Goal: Task Accomplishment & Management: Manage account settings

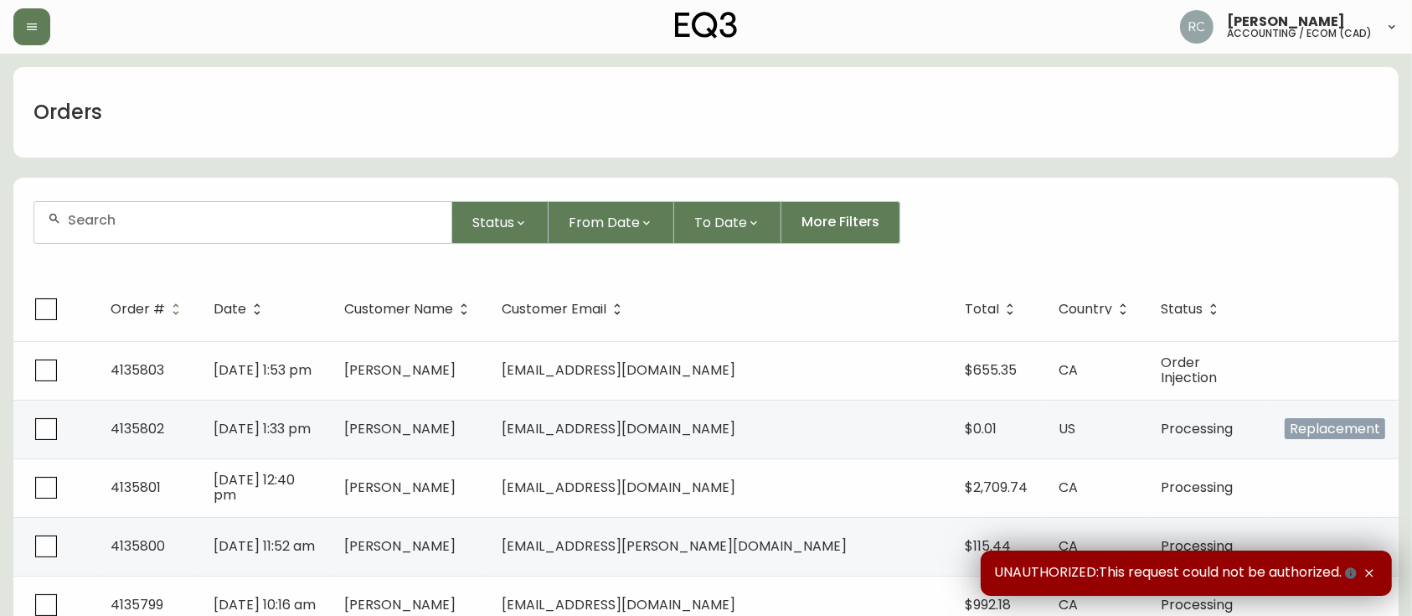
click at [333, 245] on form "Status From Date To Date More Filters" at bounding box center [706, 229] width 1386 height 96
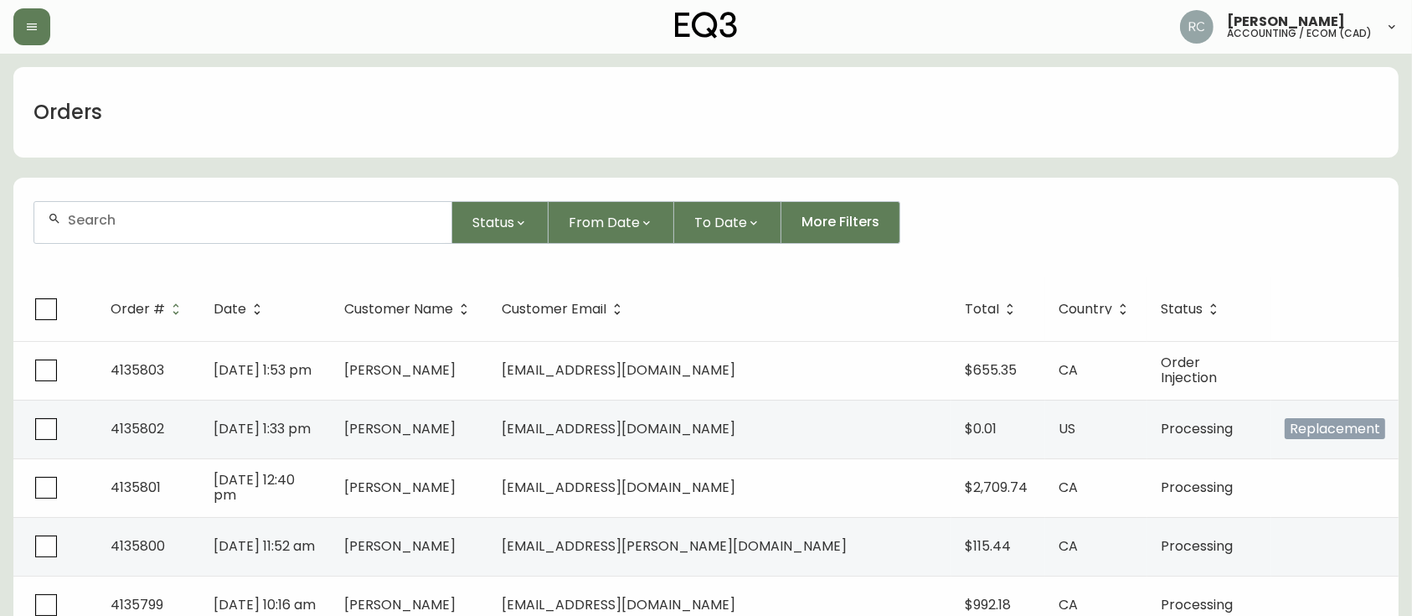
click at [337, 232] on div at bounding box center [242, 222] width 417 height 41
paste input "4134300"
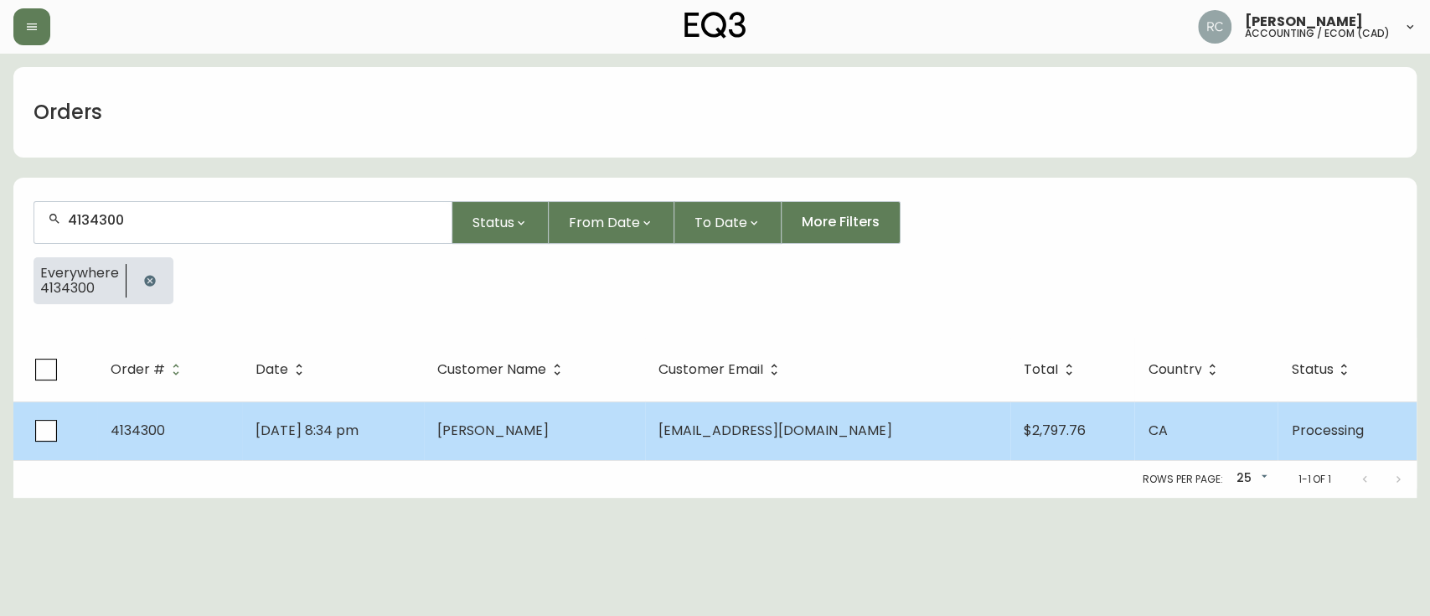
type input "4134300"
click at [342, 436] on span "Jul 23 2025, 8:34 pm" at bounding box center [307, 430] width 103 height 19
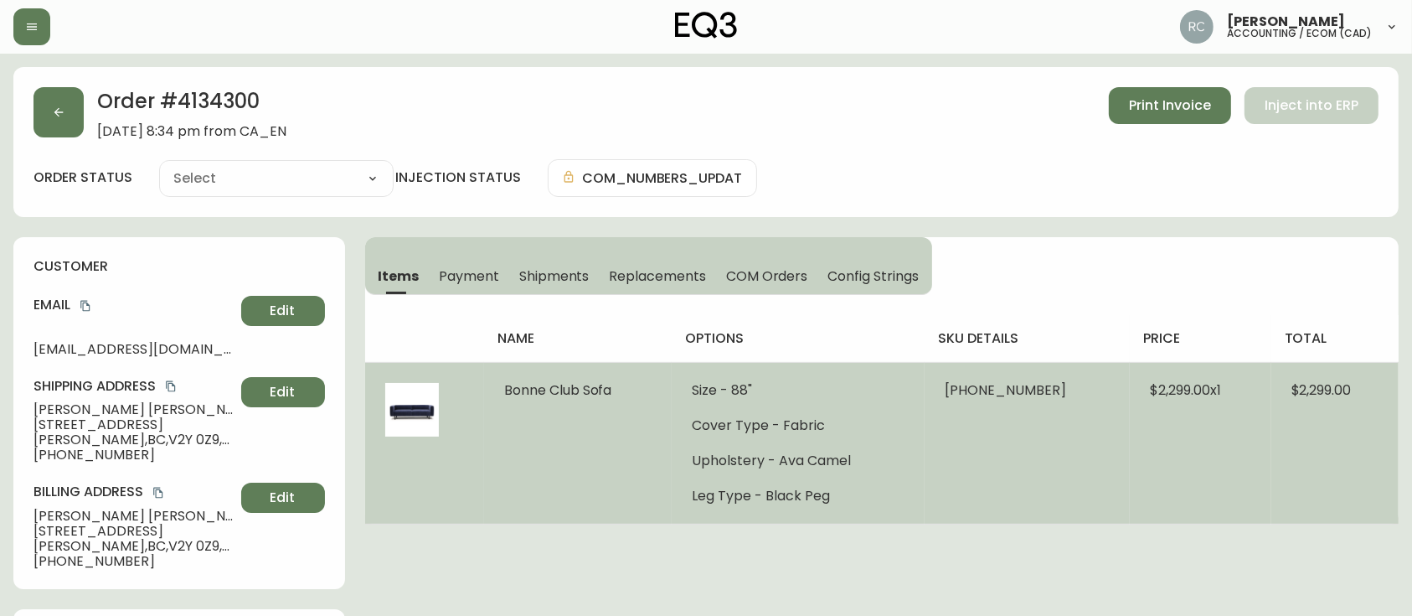
type input "Processing"
select select "PROCESSING"
click at [1165, 392] on span "$2,299.00 x 1" at bounding box center [1185, 389] width 71 height 19
copy span "2,299.00"
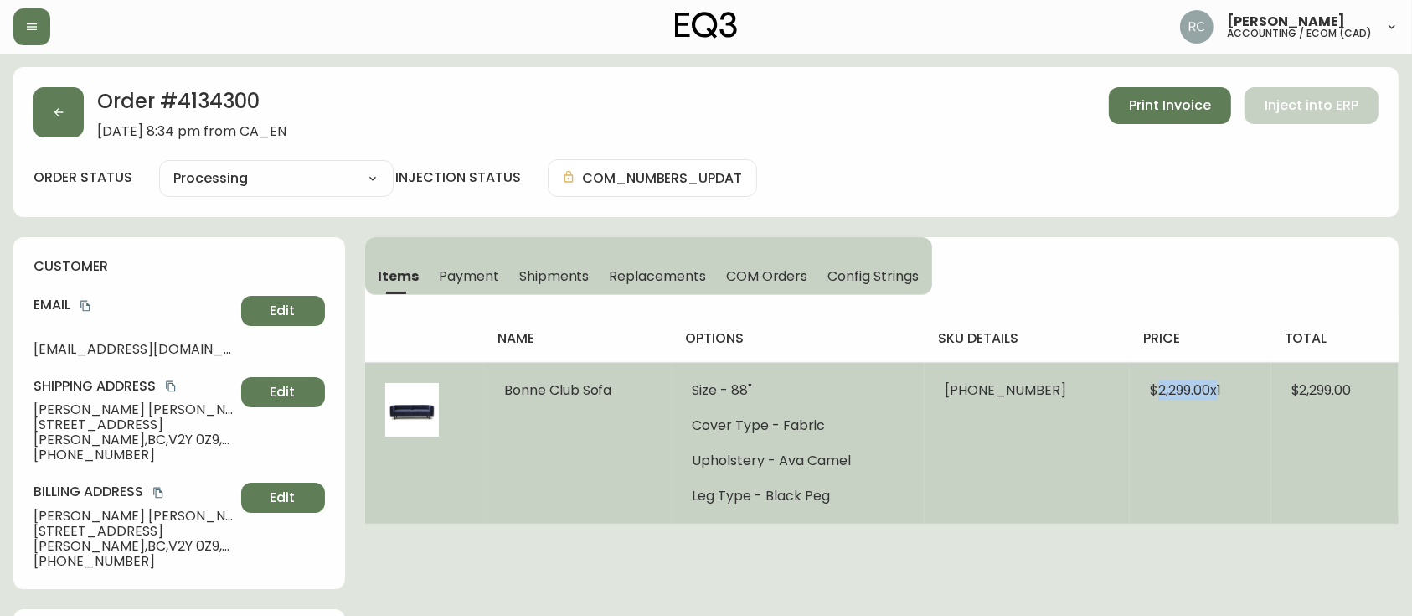
click at [1158, 391] on span "$2,299.00 x 1" at bounding box center [1185, 389] width 71 height 19
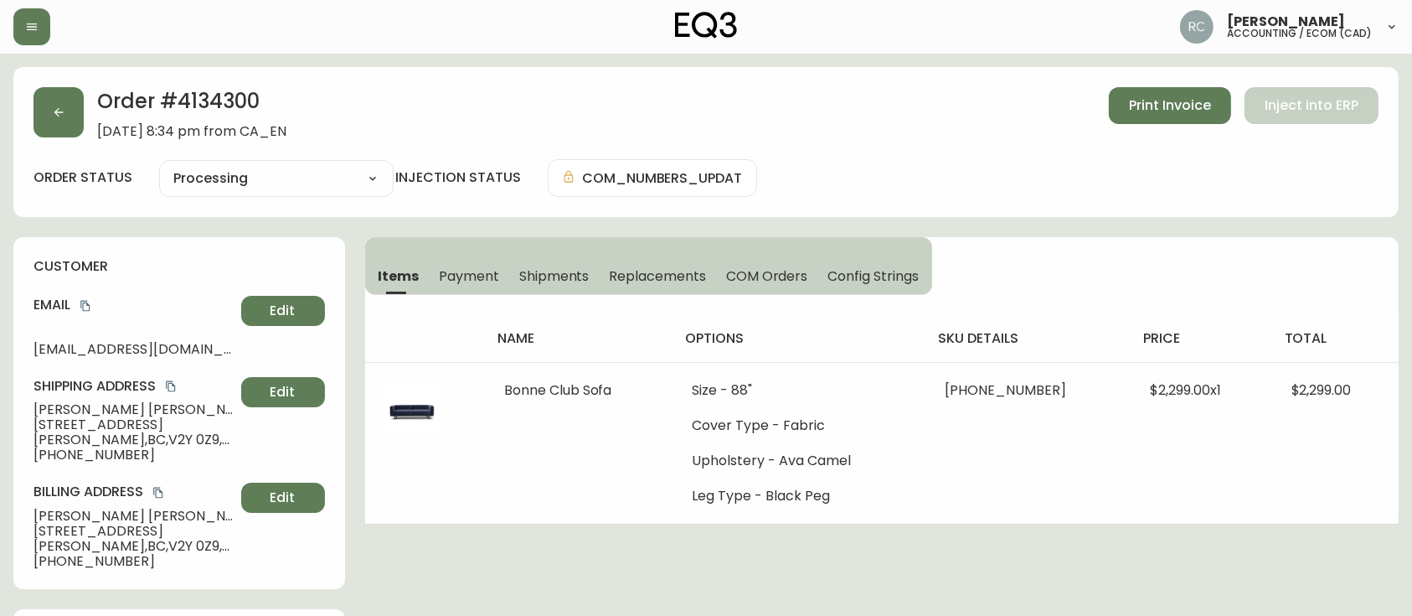
drag, startPoint x: 792, startPoint y: 279, endPoint x: 764, endPoint y: 285, distance: 28.3
click at [792, 279] on span "COM Orders" at bounding box center [767, 276] width 82 height 18
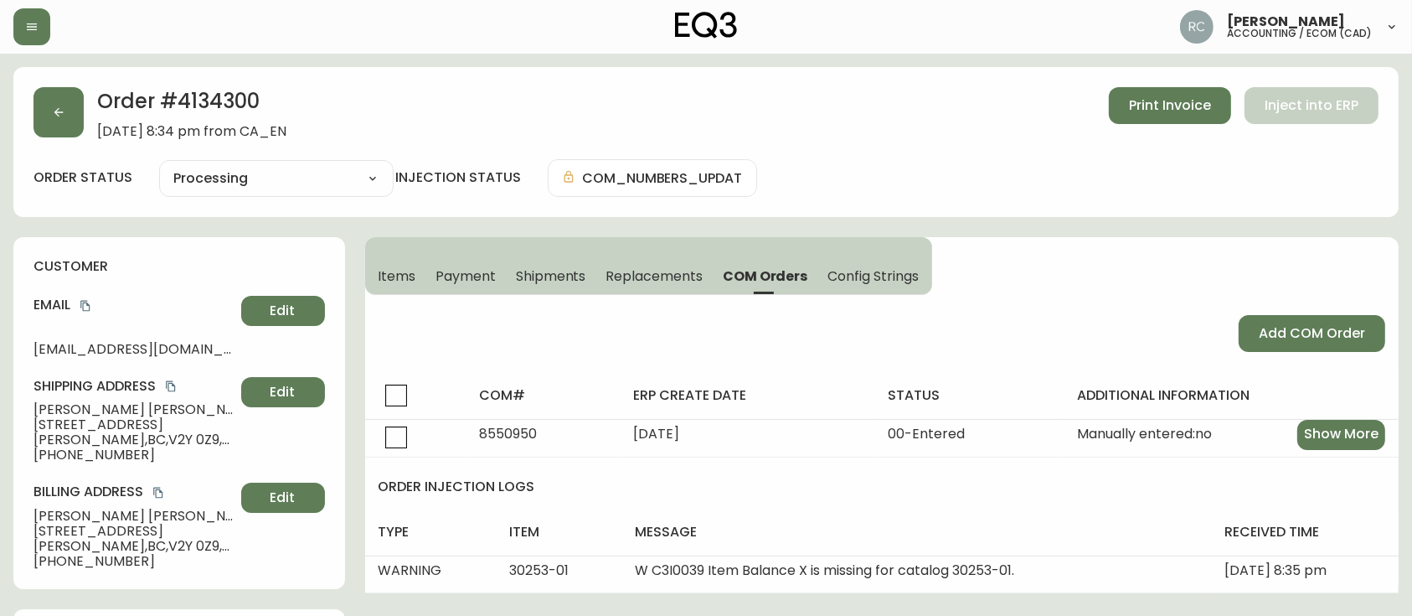
click at [381, 281] on span "Items" at bounding box center [398, 276] width 38 height 18
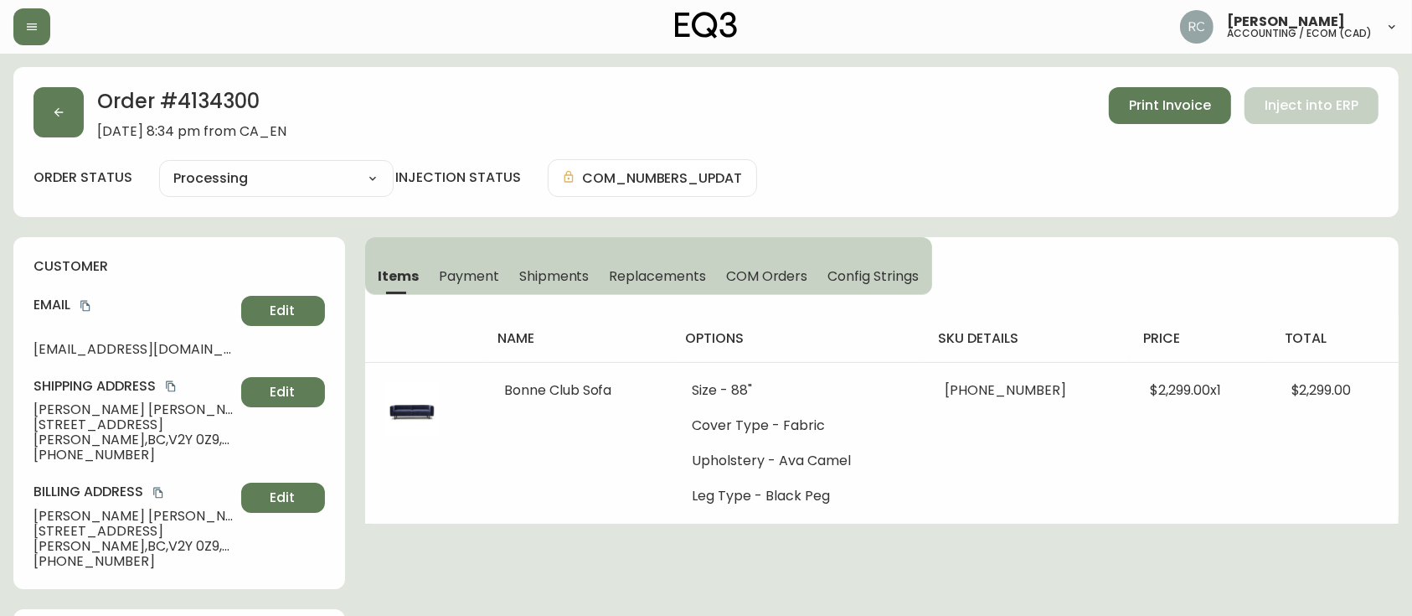
click at [448, 271] on span "Payment" at bounding box center [469, 276] width 60 height 18
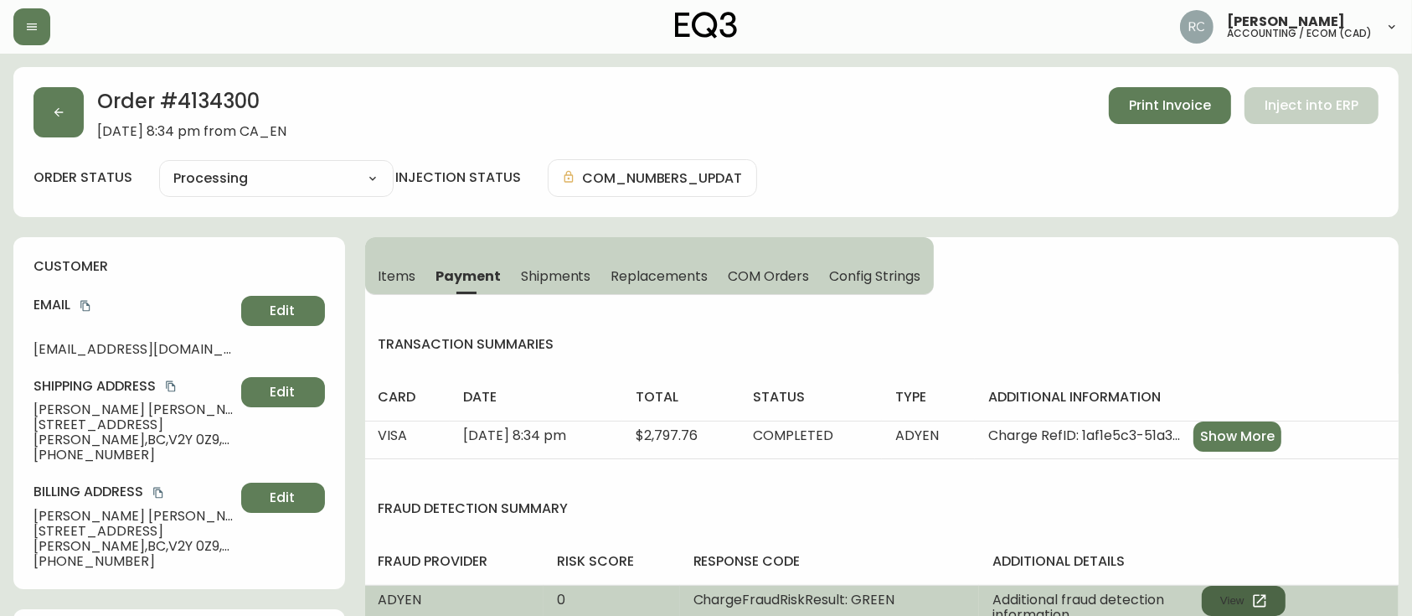
click at [1225, 598] on button "View" at bounding box center [1244, 601] width 84 height 30
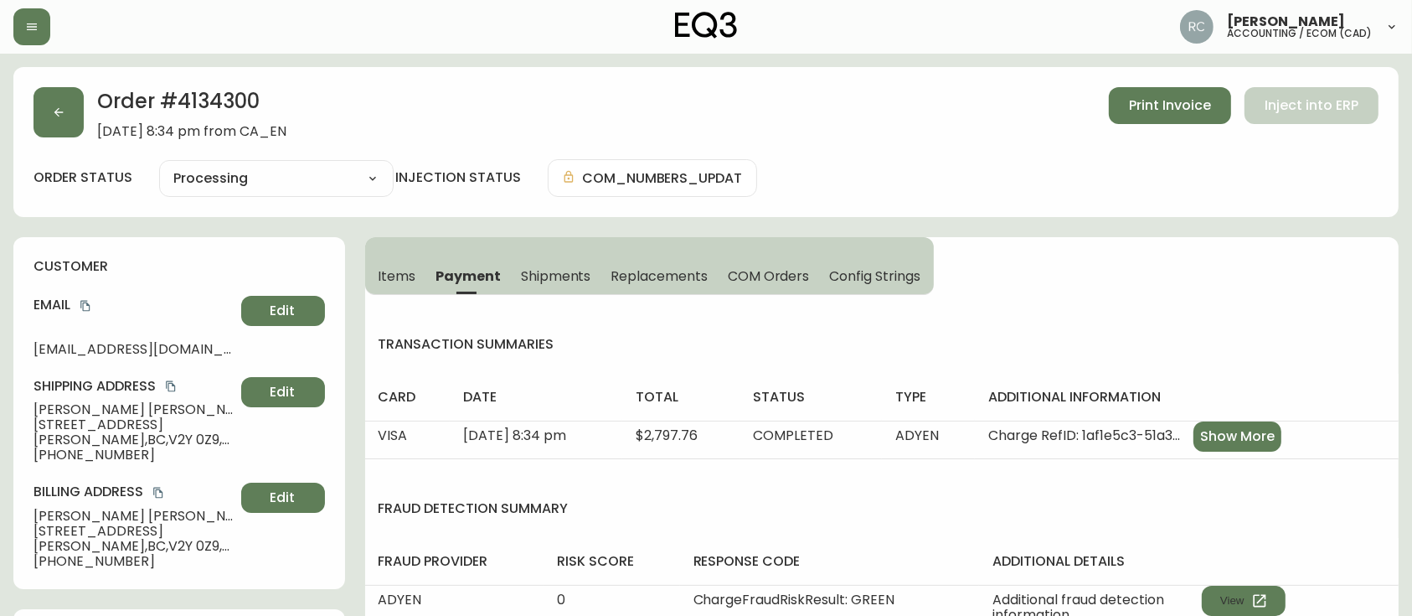
click at [392, 279] on span "Items" at bounding box center [398, 276] width 38 height 18
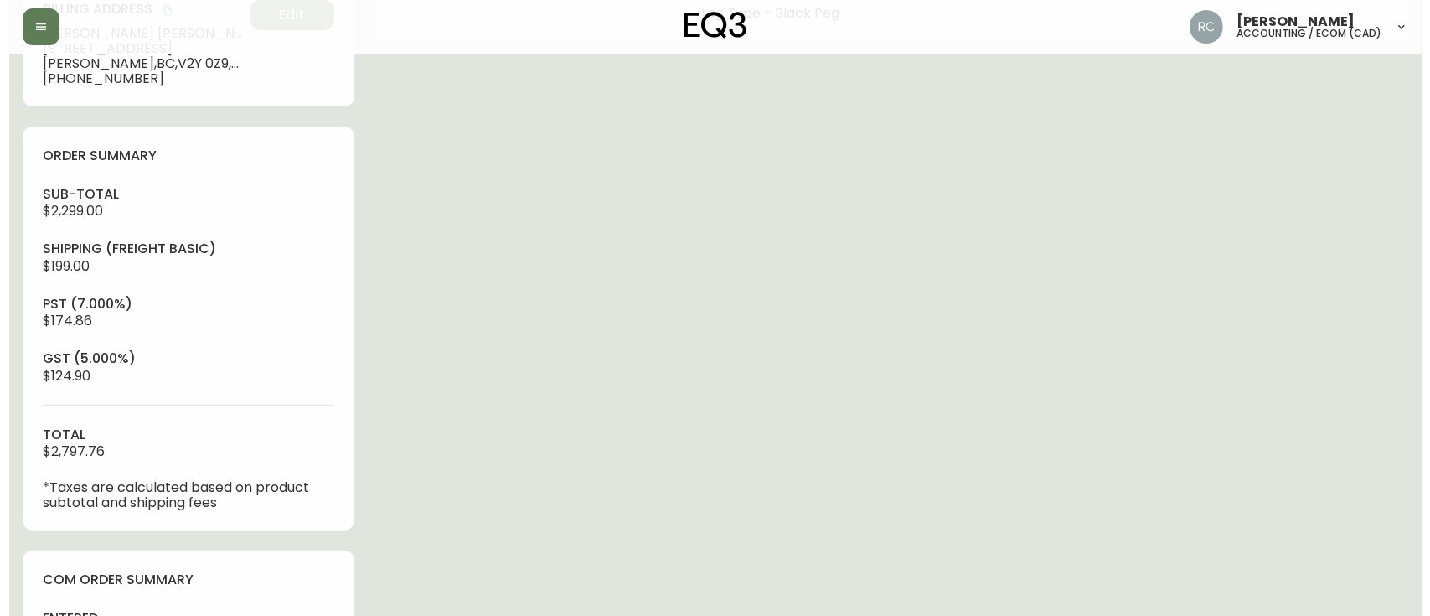
scroll to position [855, 0]
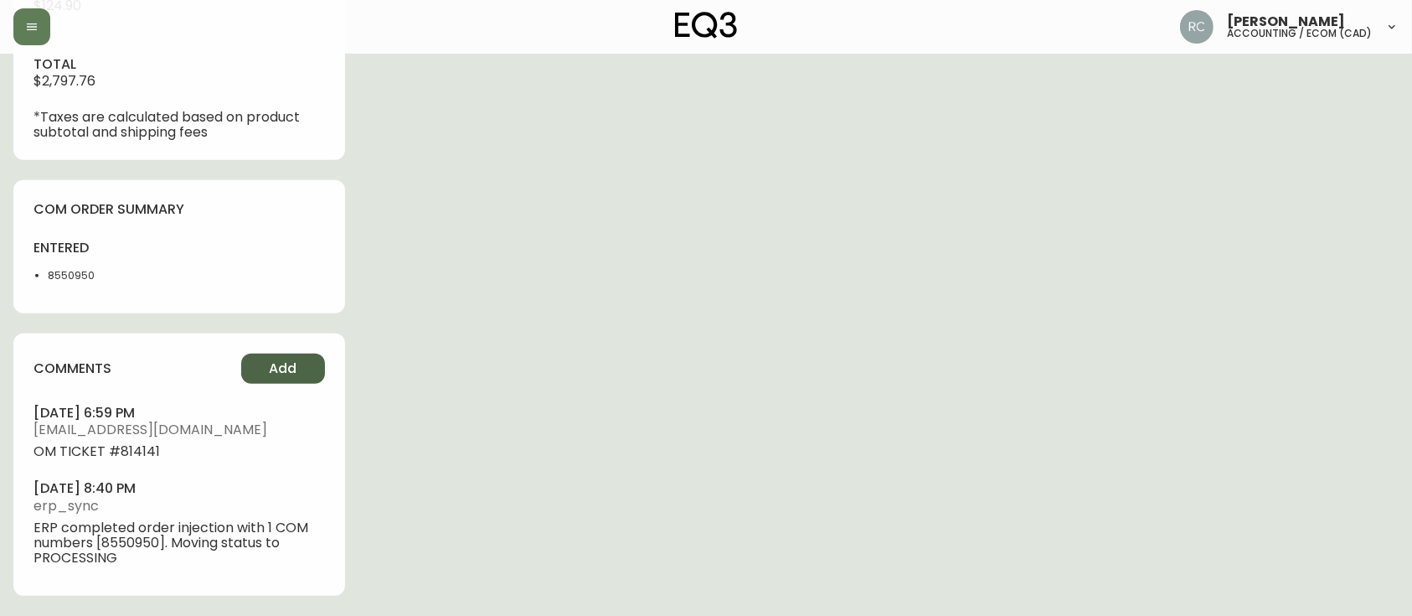
click at [302, 365] on button "Add" at bounding box center [283, 369] width 84 height 30
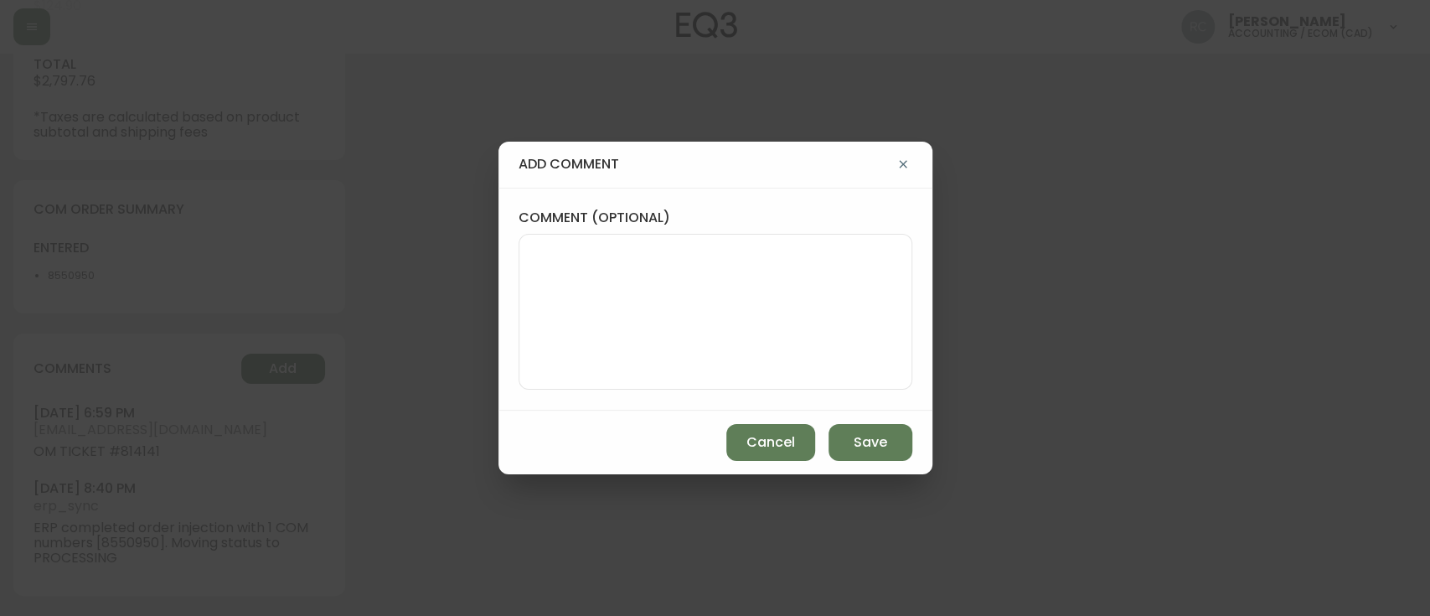
click at [632, 298] on textarea "comment (optional)" at bounding box center [715, 312] width 365 height 134
paste textarea "PRICE ADJUSTMENT - BUY MORE SAVE MORE TICKET# 814141 ORD# 4134300 SUBTOTAL: $40…"
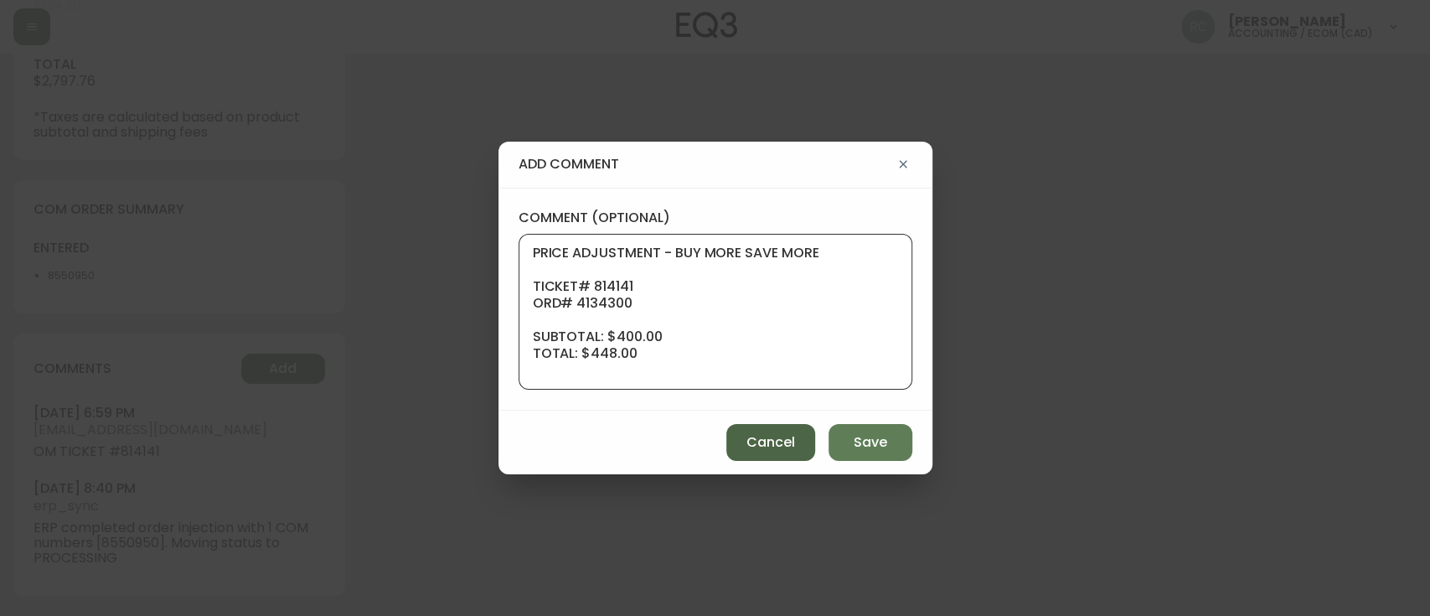
scroll to position [134, 0]
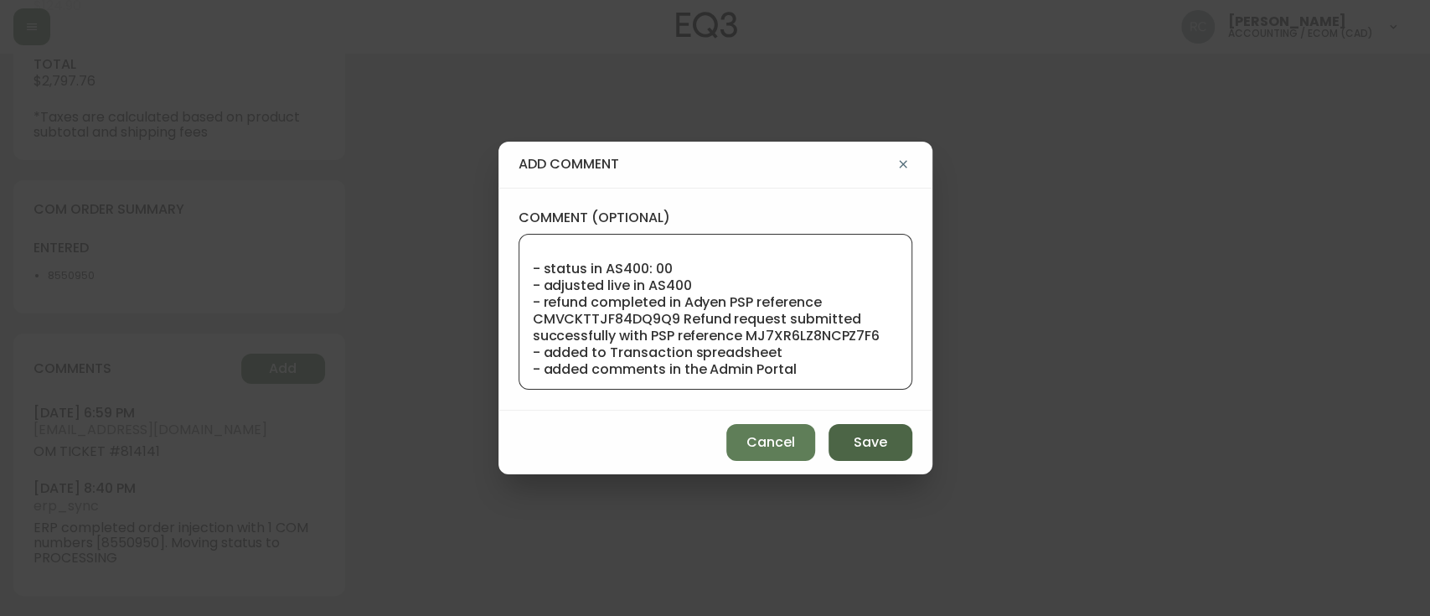
type textarea "PRICE ADJUSTMENT - BUY MORE SAVE MORE TICKET# 814141 ORD# 4134300 SUBTOTAL: $40…"
click at [873, 438] on span "Save" at bounding box center [871, 442] width 34 height 18
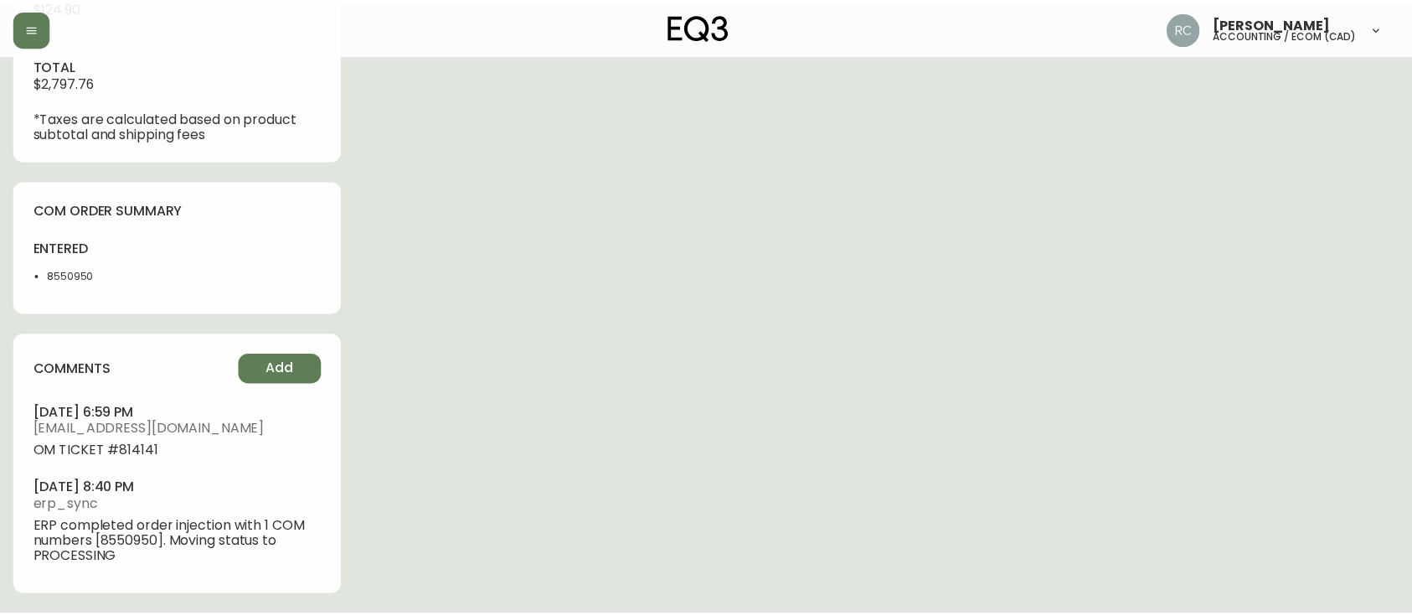
scroll to position [0, 0]
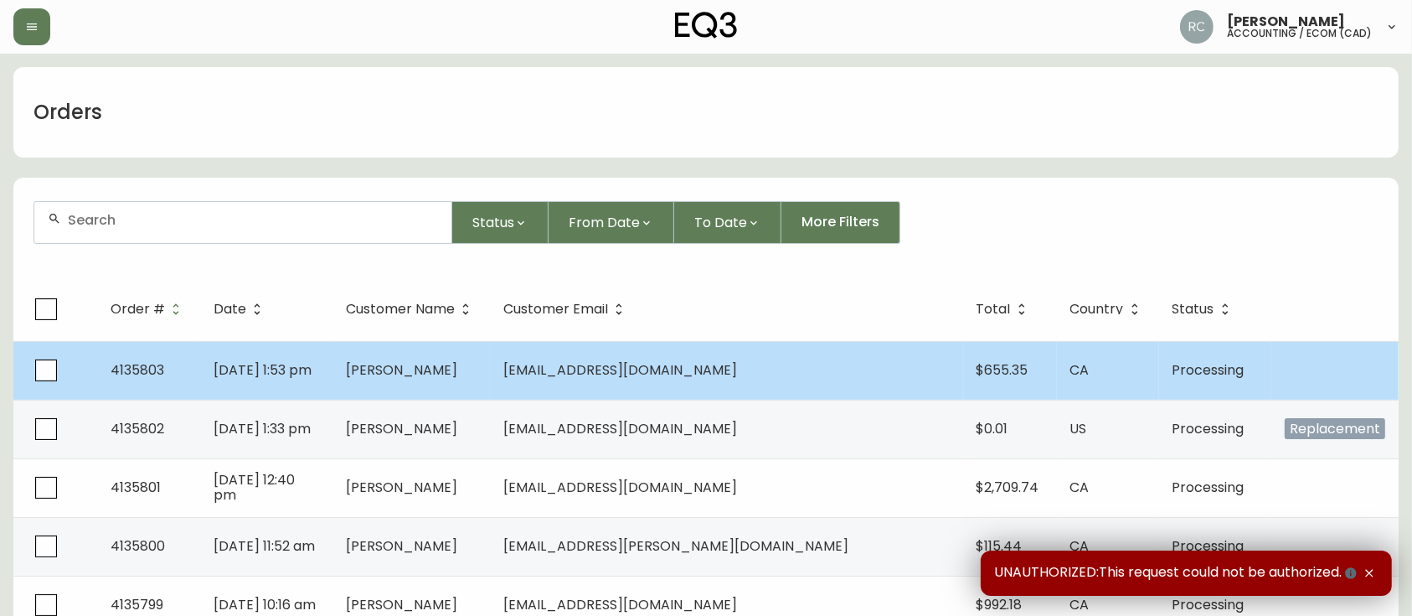
click at [433, 354] on td "[PERSON_NAME]" at bounding box center [412, 370] width 158 height 59
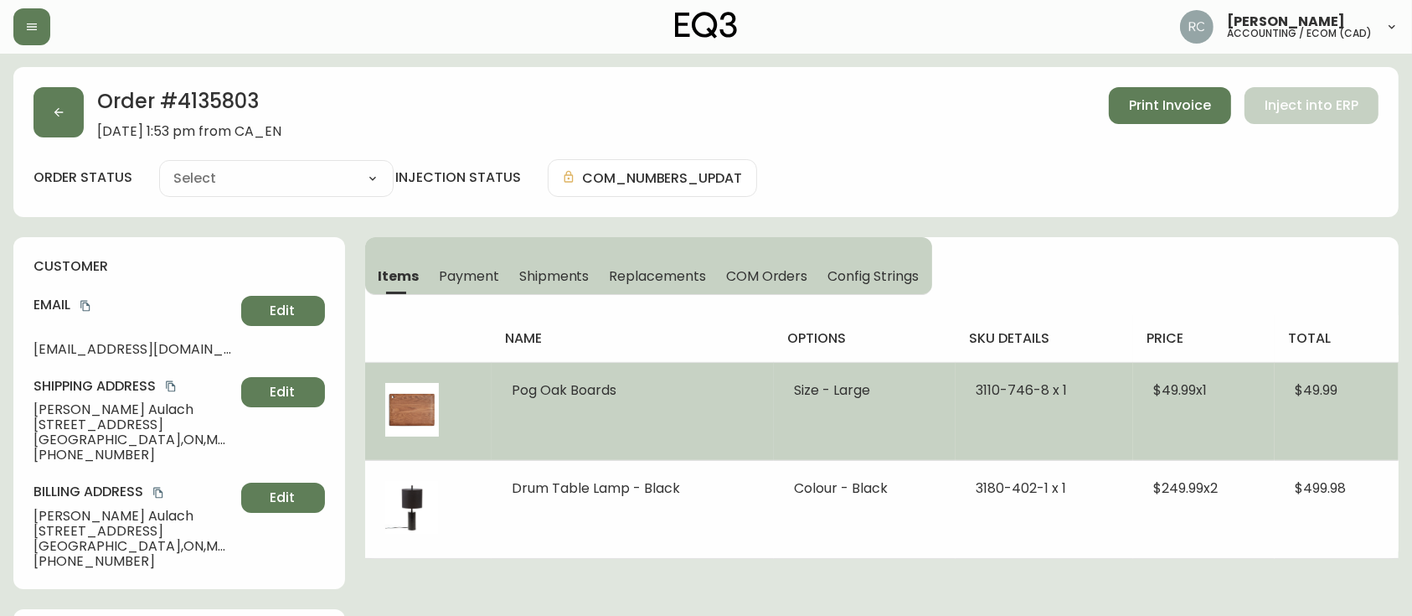
type input "Processing"
select select "PROCESSING"
